Goal: Check status: Check status

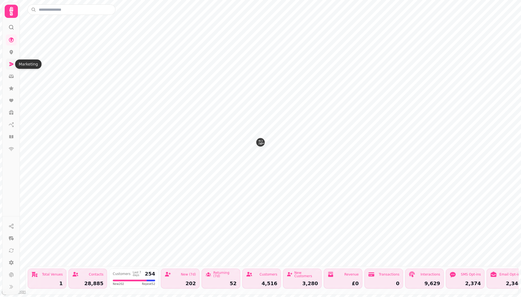
click at [11, 63] on icon at bounding box center [11, 64] width 4 height 4
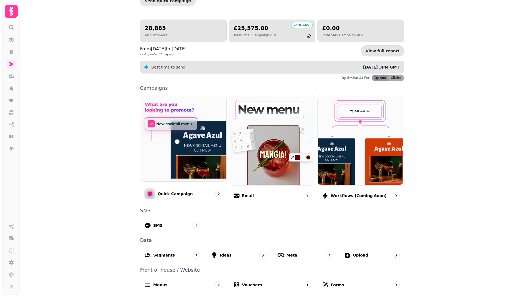
scroll to position [46, 0]
click at [286, 198] on div "Email" at bounding box center [272, 196] width 88 height 16
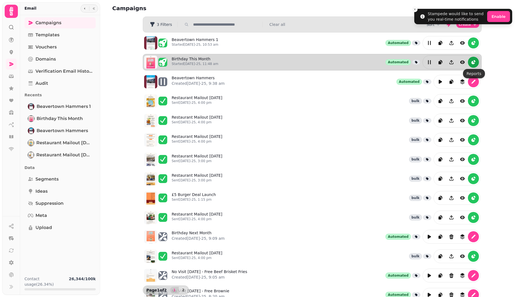
click at [473, 62] on icon "reports" at bounding box center [474, 62] width 6 height 6
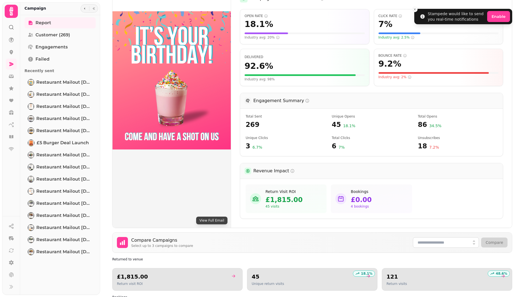
scroll to position [108, 0]
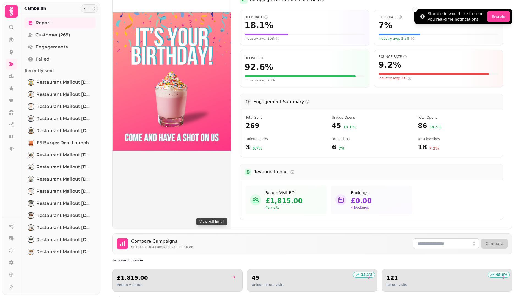
click at [416, 9] on icon "Close toast" at bounding box center [414, 9] width 3 height 3
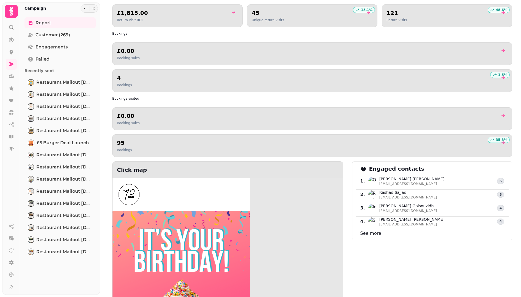
scroll to position [374, 0]
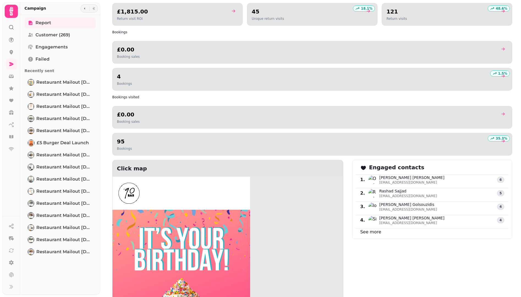
click at [503, 140] on icon "goto" at bounding box center [503, 141] width 4 height 4
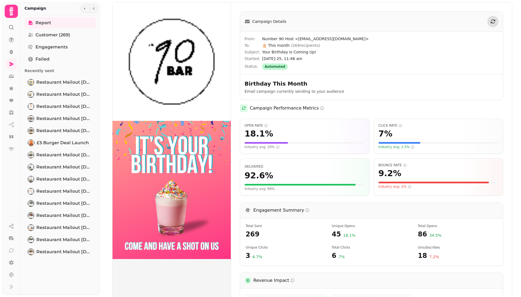
select select "**"
click at [69, 82] on span "Restaurant Mailout Aug 13th" at bounding box center [64, 82] width 56 height 7
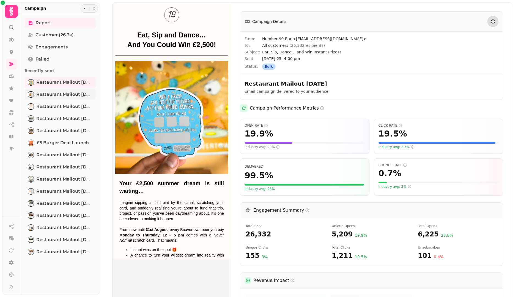
click at [56, 95] on span "Restaurant Mailout Aug 7th" at bounding box center [64, 94] width 56 height 7
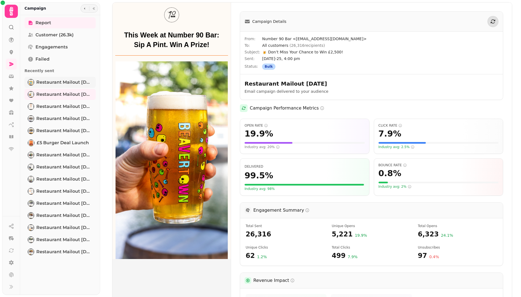
click at [56, 83] on span "Restaurant Mailout Aug 13th" at bounding box center [64, 82] width 56 height 7
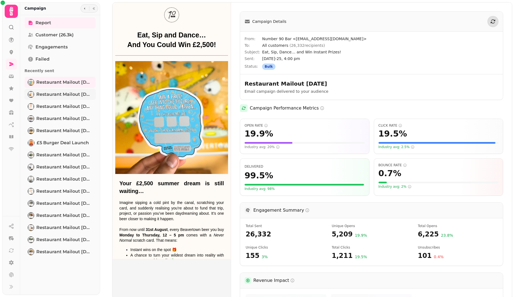
click at [58, 95] on span "Restaurant Mailout Aug 7th" at bounding box center [64, 94] width 56 height 7
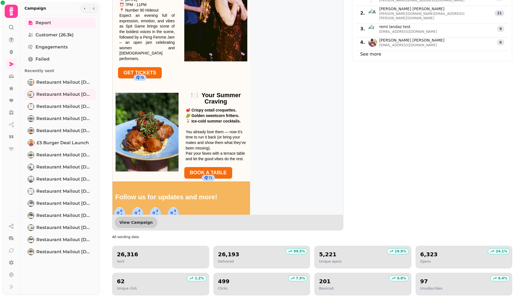
scroll to position [557, 0]
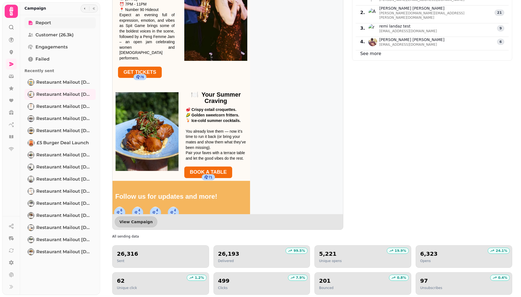
click at [35, 23] on link "Report" at bounding box center [59, 22] width 71 height 11
click at [10, 125] on icon at bounding box center [12, 125] width 6 height 6
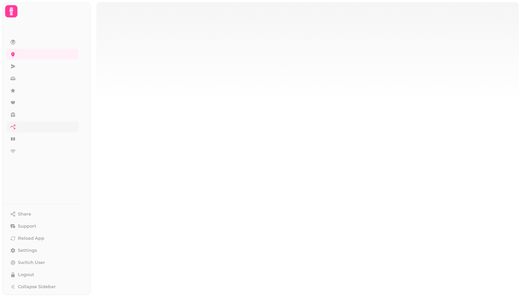
select select "**"
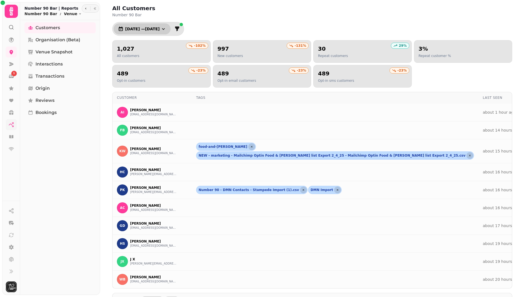
click at [149, 28] on span "1 Jul, 2025 — 31 Jul, 2025" at bounding box center [142, 29] width 34 height 4
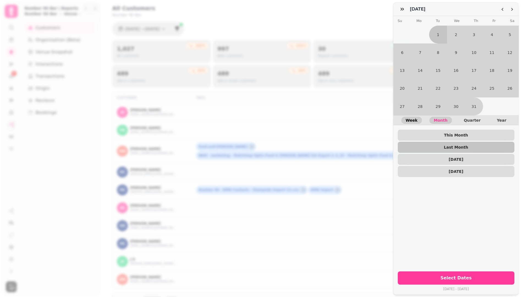
click at [409, 121] on span "Week" at bounding box center [412, 120] width 12 height 4
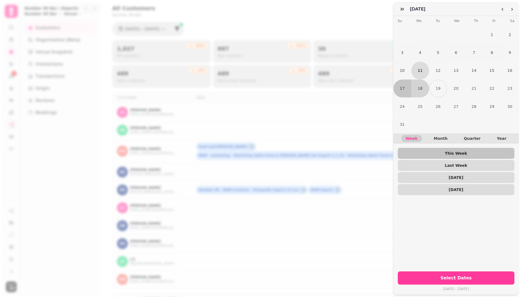
click at [420, 66] on button "11" at bounding box center [420, 71] width 18 height 18
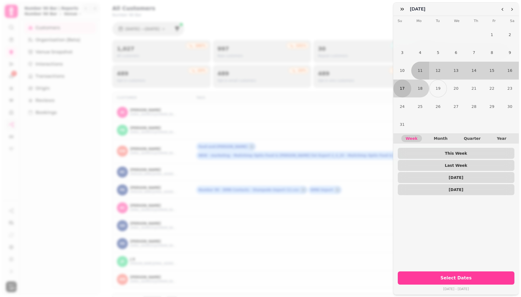
click at [404, 86] on button "17" at bounding box center [402, 89] width 18 height 18
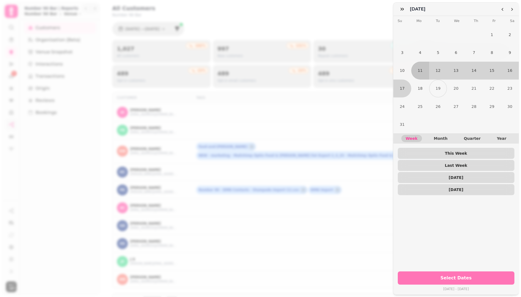
click at [456, 279] on span "Select Dates" at bounding box center [456, 278] width 104 height 4
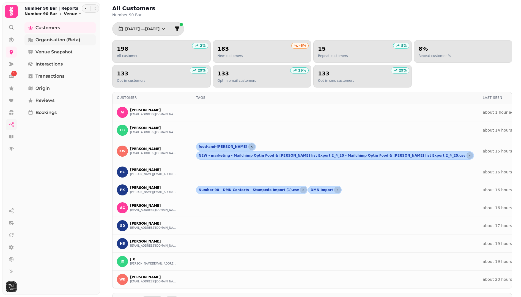
click at [65, 40] on span "Organisation (beta)" at bounding box center [57, 40] width 45 height 7
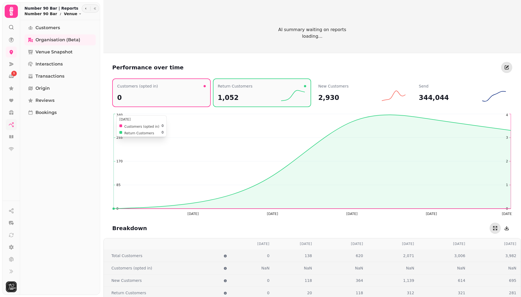
scroll to position [429, 0]
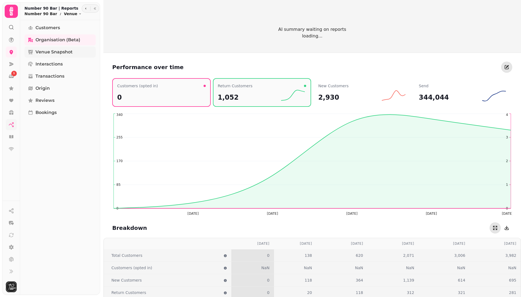
click at [58, 52] on span "Venue Snapshot" at bounding box center [53, 52] width 37 height 7
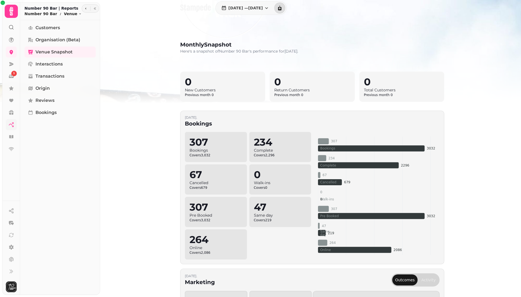
scroll to position [76, 0]
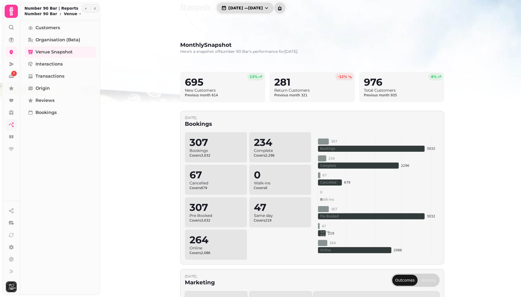
click at [269, 7] on icon "button" at bounding box center [267, 8] width 6 height 6
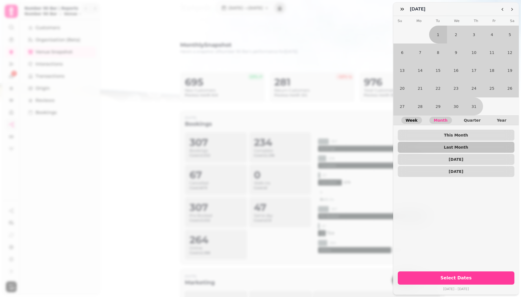
click at [409, 119] on span "Week" at bounding box center [412, 120] width 12 height 4
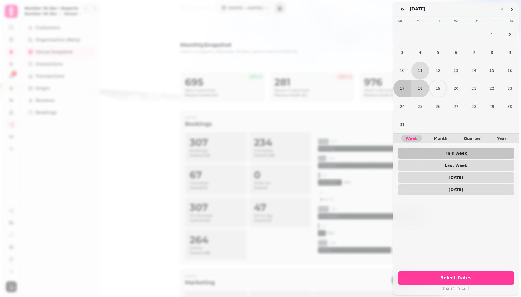
click at [421, 77] on button "11" at bounding box center [420, 71] width 18 height 18
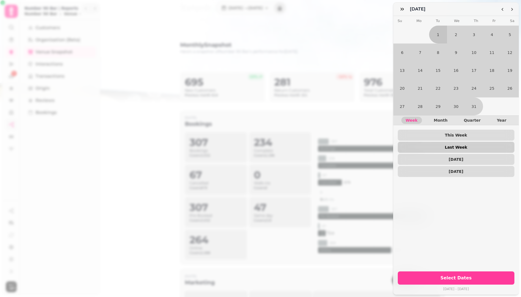
click at [447, 146] on span "Last Week" at bounding box center [456, 147] width 108 height 4
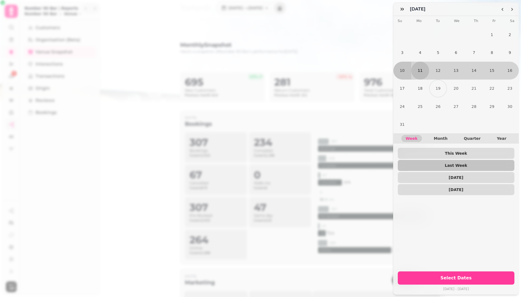
click at [420, 73] on button "11" at bounding box center [420, 71] width 18 height 18
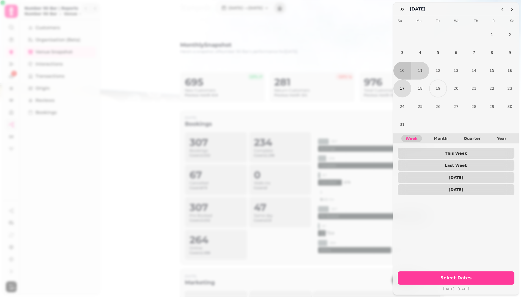
click at [404, 87] on button "17" at bounding box center [402, 89] width 18 height 18
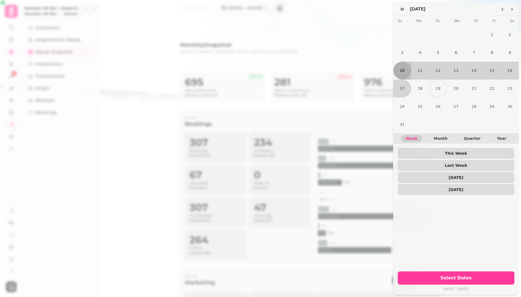
click at [406, 71] on button "10" at bounding box center [402, 71] width 18 height 18
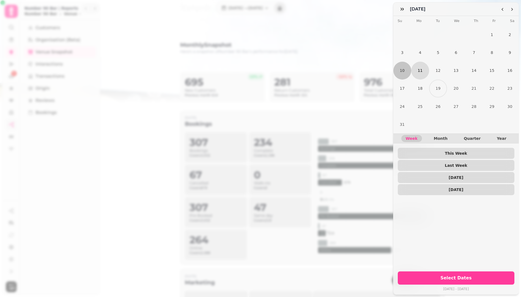
click at [417, 69] on button "11" at bounding box center [420, 71] width 18 height 18
click at [403, 85] on button "17" at bounding box center [402, 89] width 18 height 18
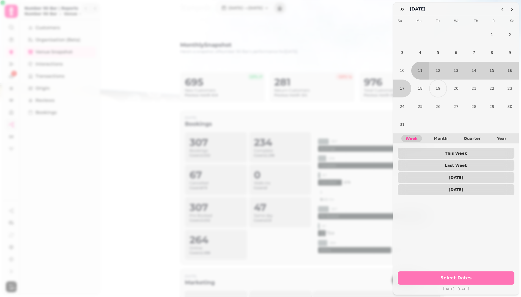
click at [451, 280] on span "Select Dates" at bounding box center [456, 278] width 104 height 4
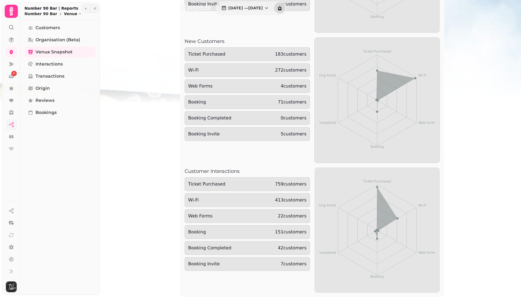
scroll to position [1039, 0]
